Goal: Check status: Check status

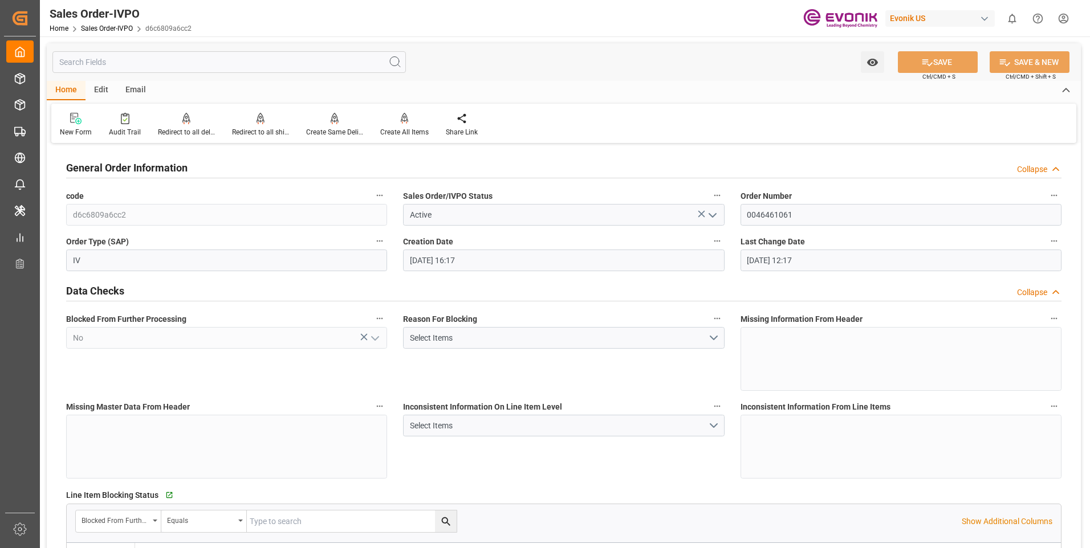
scroll to position [741, 0]
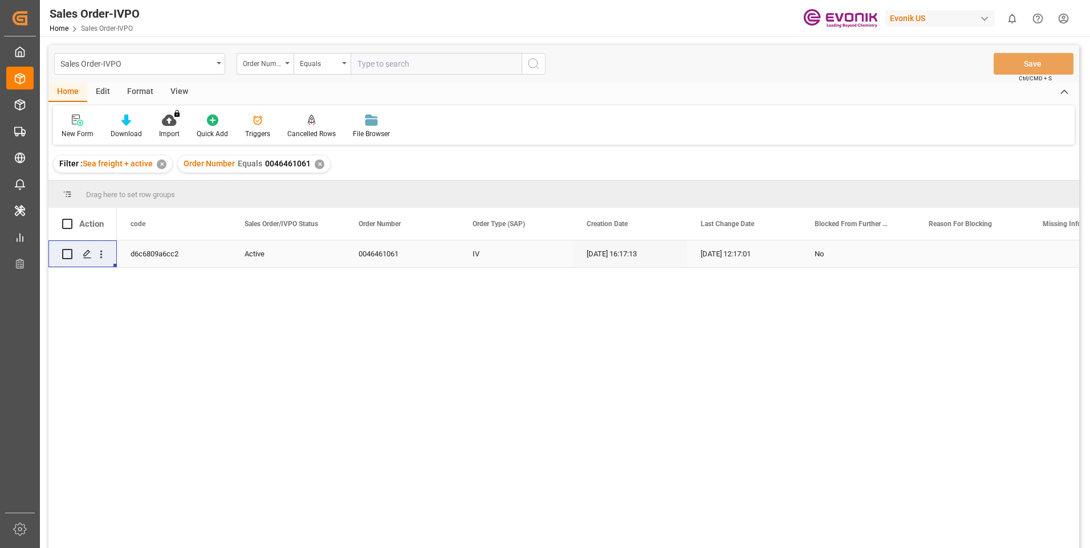
click at [393, 59] on input "text" at bounding box center [435, 64] width 171 height 22
paste input "0046464508"
type input "0046464508"
click at [536, 66] on circle "search button" at bounding box center [532, 63] width 9 height 9
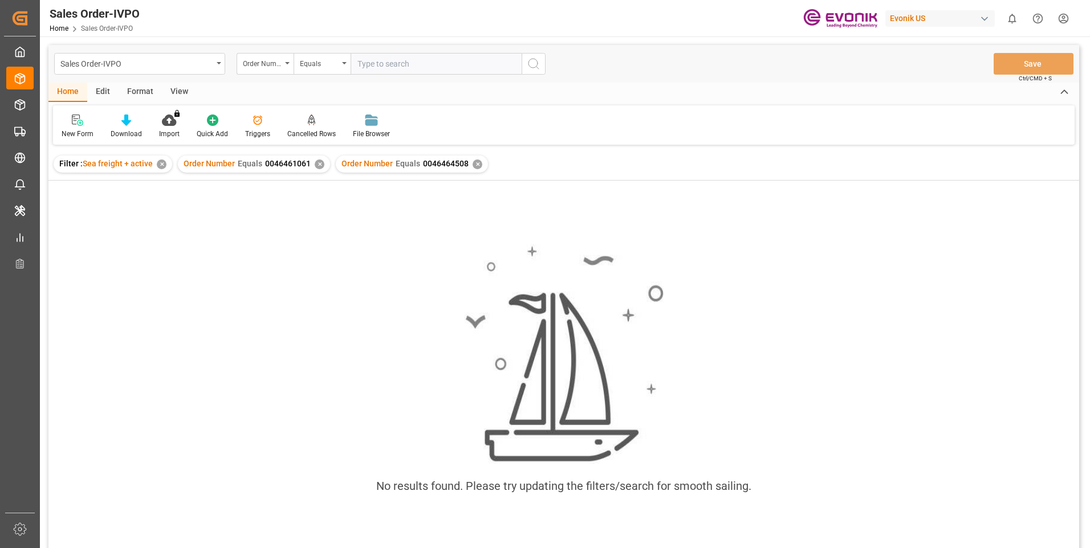
click at [316, 165] on div "✕" at bounding box center [320, 165] width 10 height 10
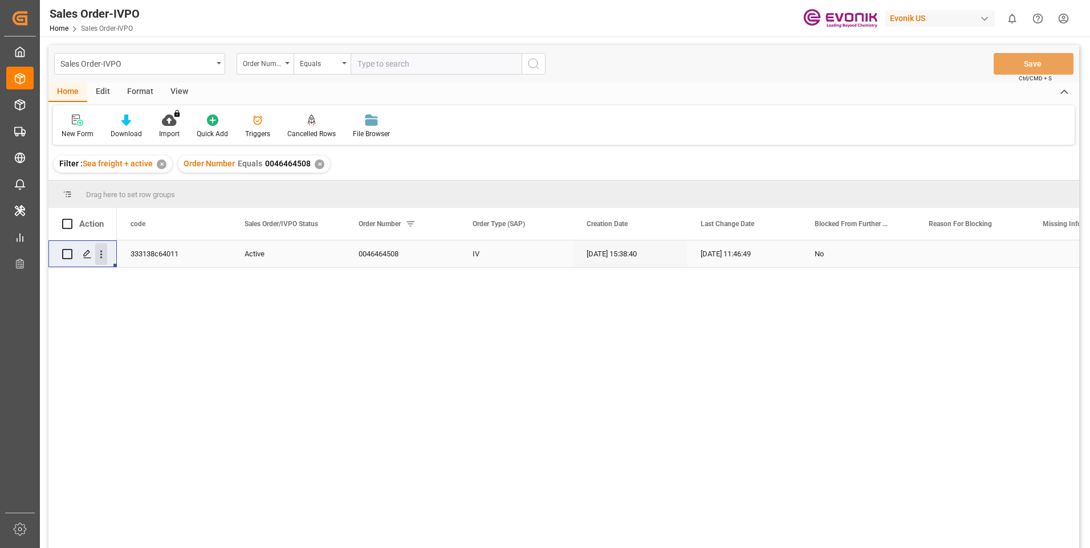
click at [101, 258] on icon "open menu" at bounding box center [101, 255] width 2 height 8
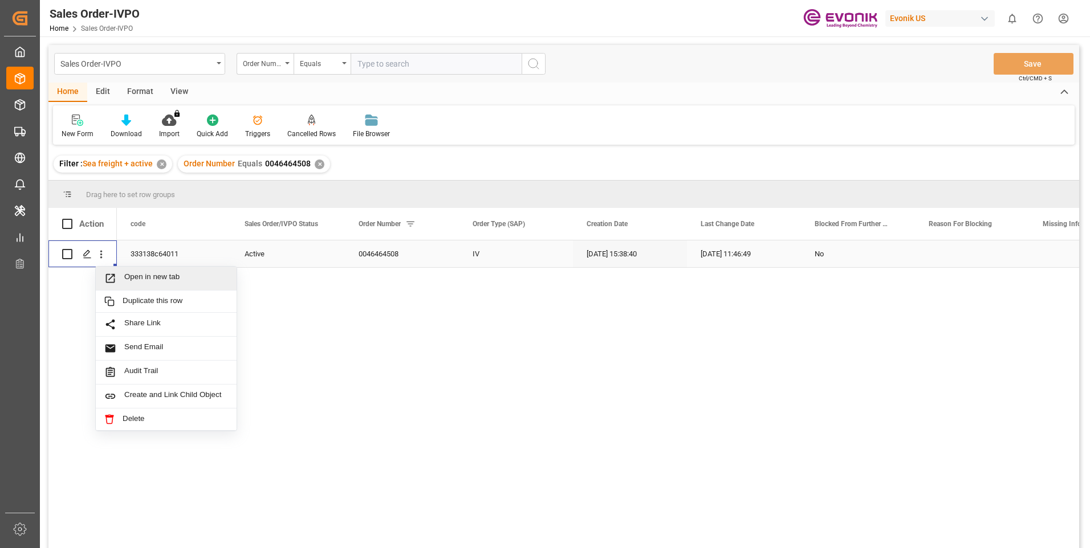
click at [139, 278] on span "Open in new tab" at bounding box center [176, 278] width 104 height 12
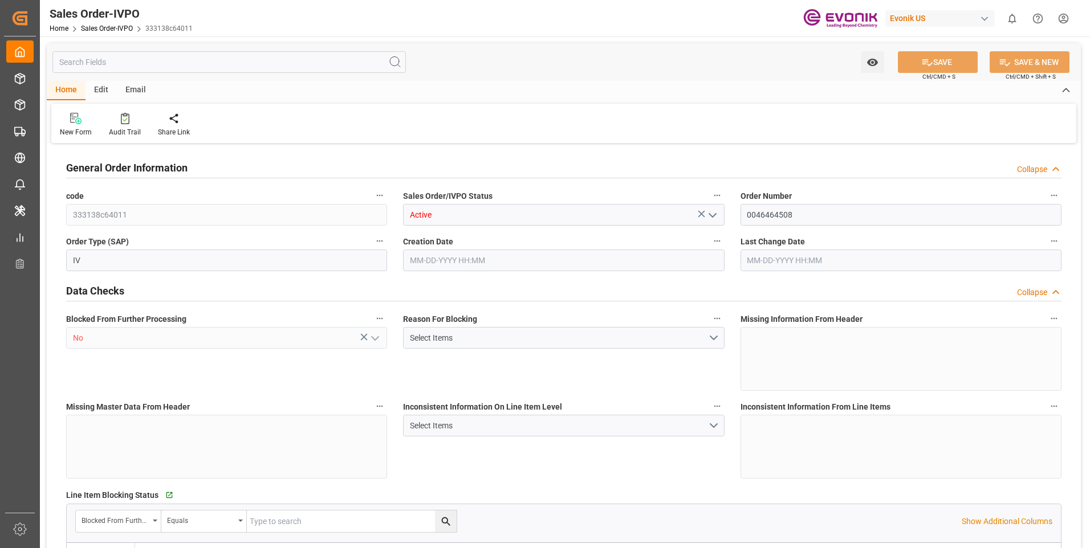
type input "CNTXG"
type input "0"
type input "1"
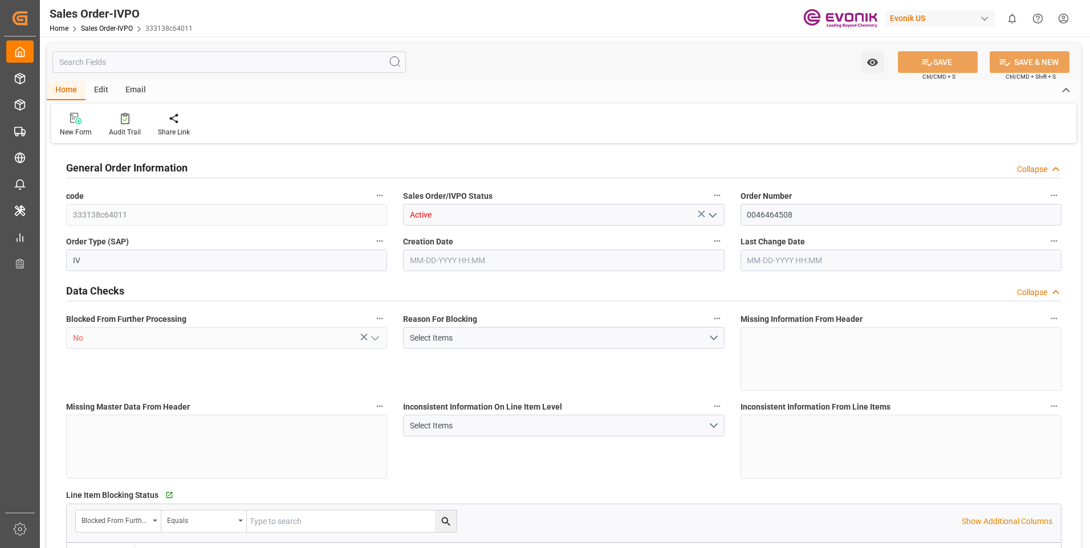
type input "10378.8"
type input "55.3858"
type input "19000"
type input "60"
type input "08-05-2025 15:38"
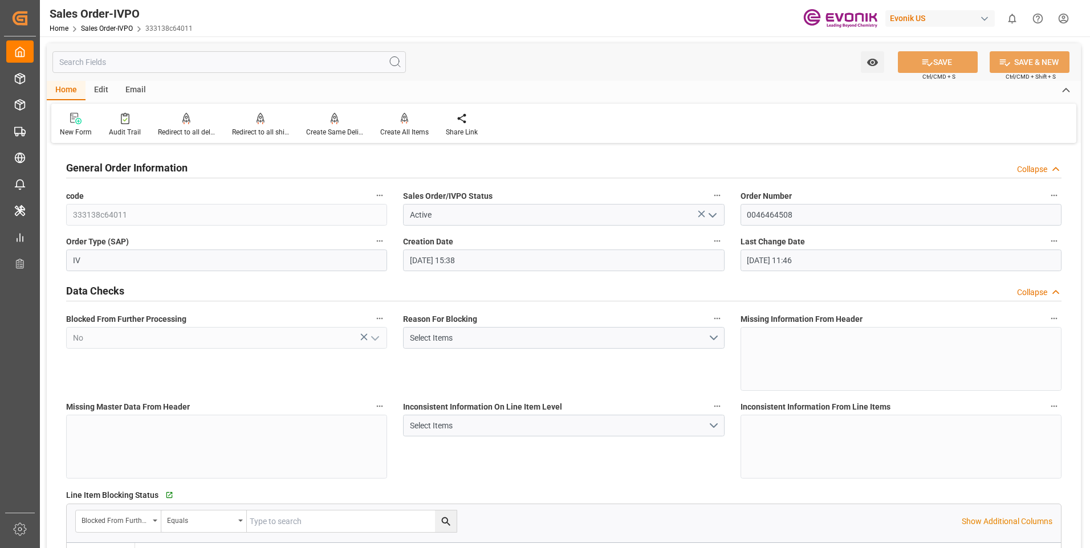
type input "09-03-2025 11:46"
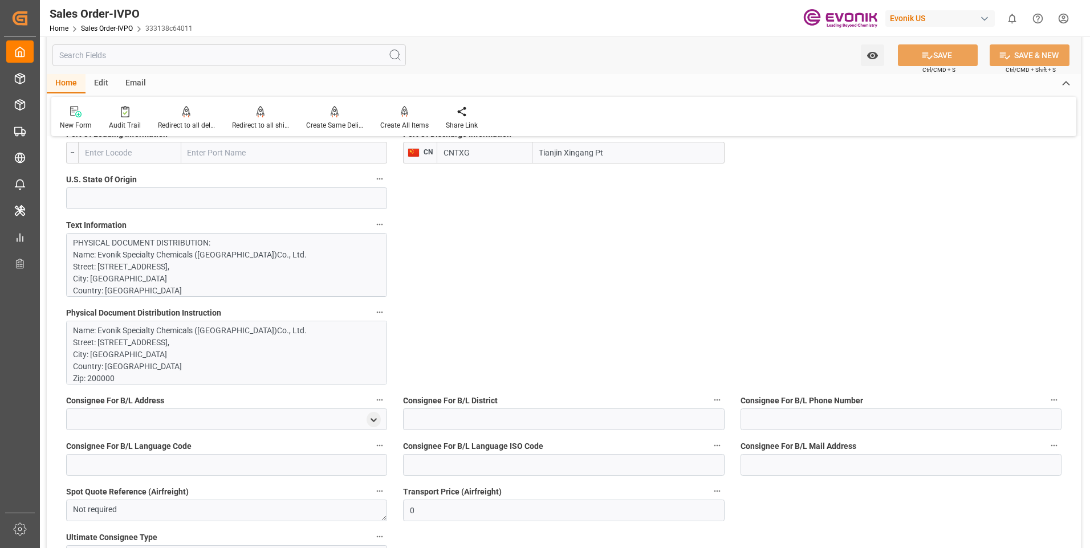
scroll to position [912, 0]
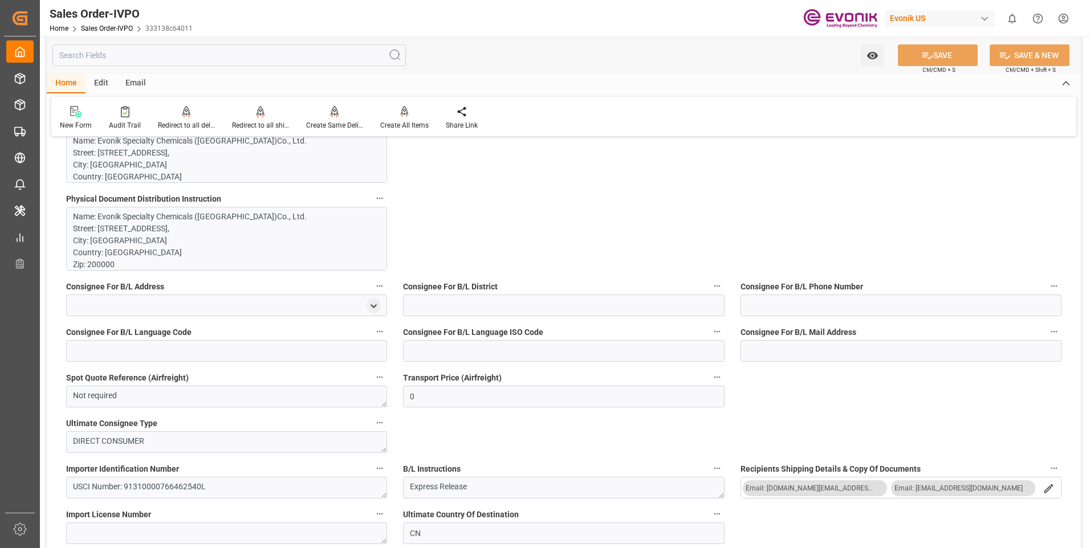
click at [217, 60] on input "text" at bounding box center [228, 55] width 353 height 22
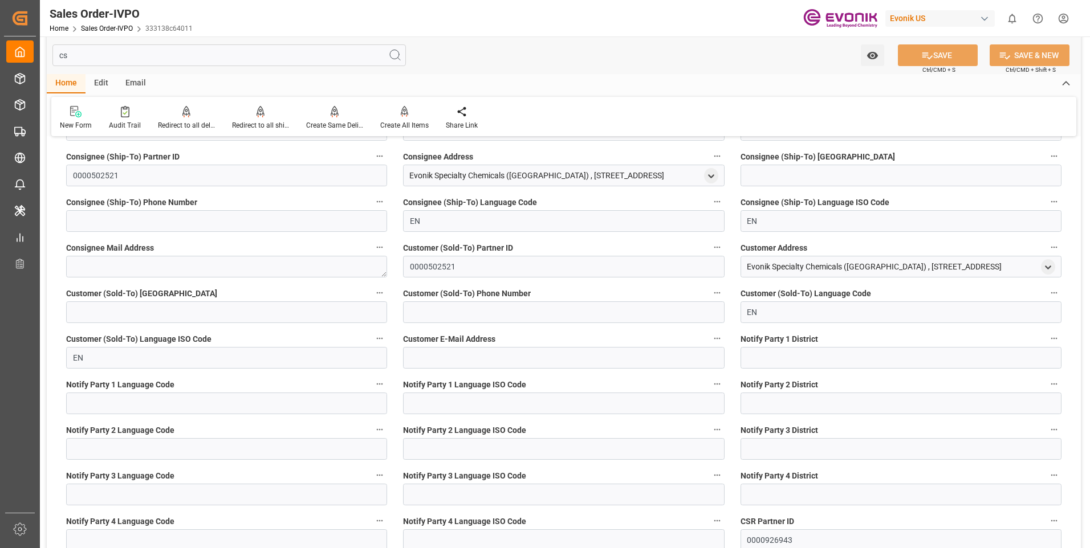
scroll to position [0, 0]
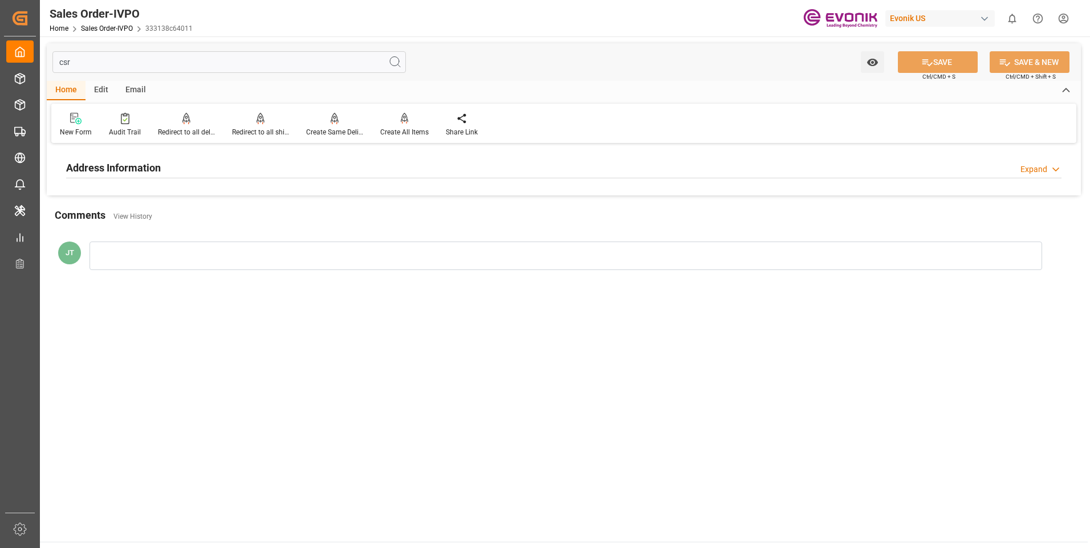
type input "csr"
click at [238, 161] on div "Address Information Expand" at bounding box center [563, 167] width 995 height 22
